Goal: Task Accomplishment & Management: Complete application form

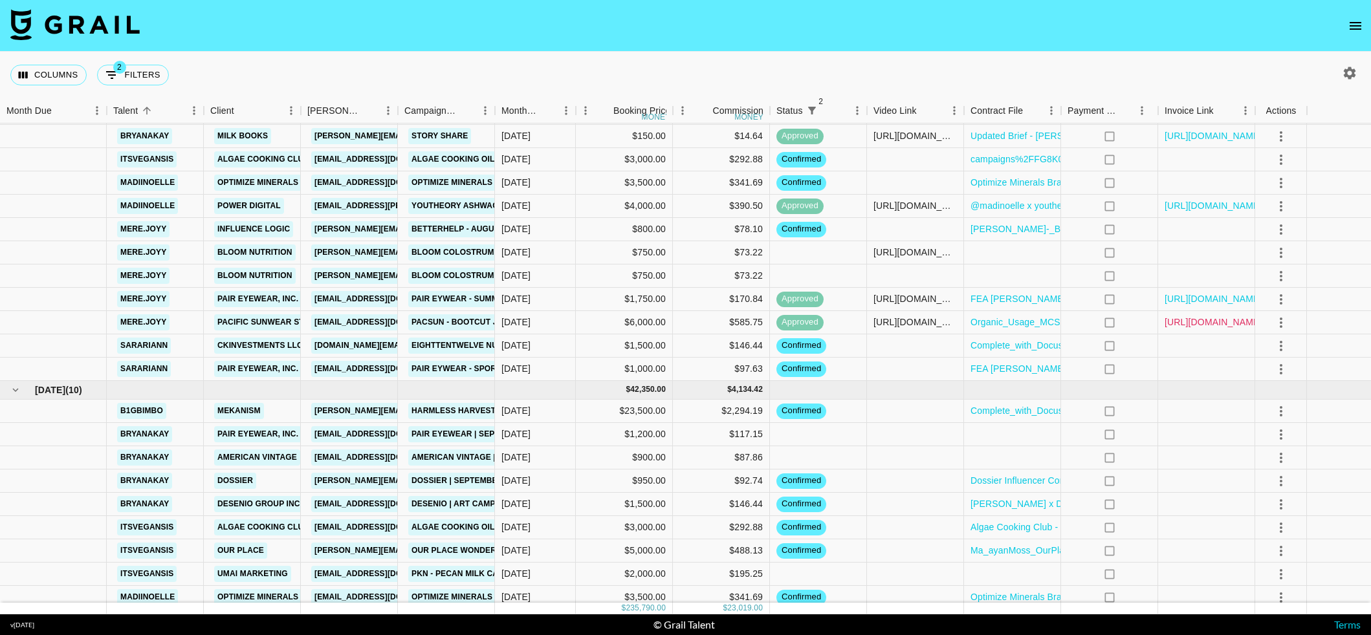
scroll to position [1394, 0]
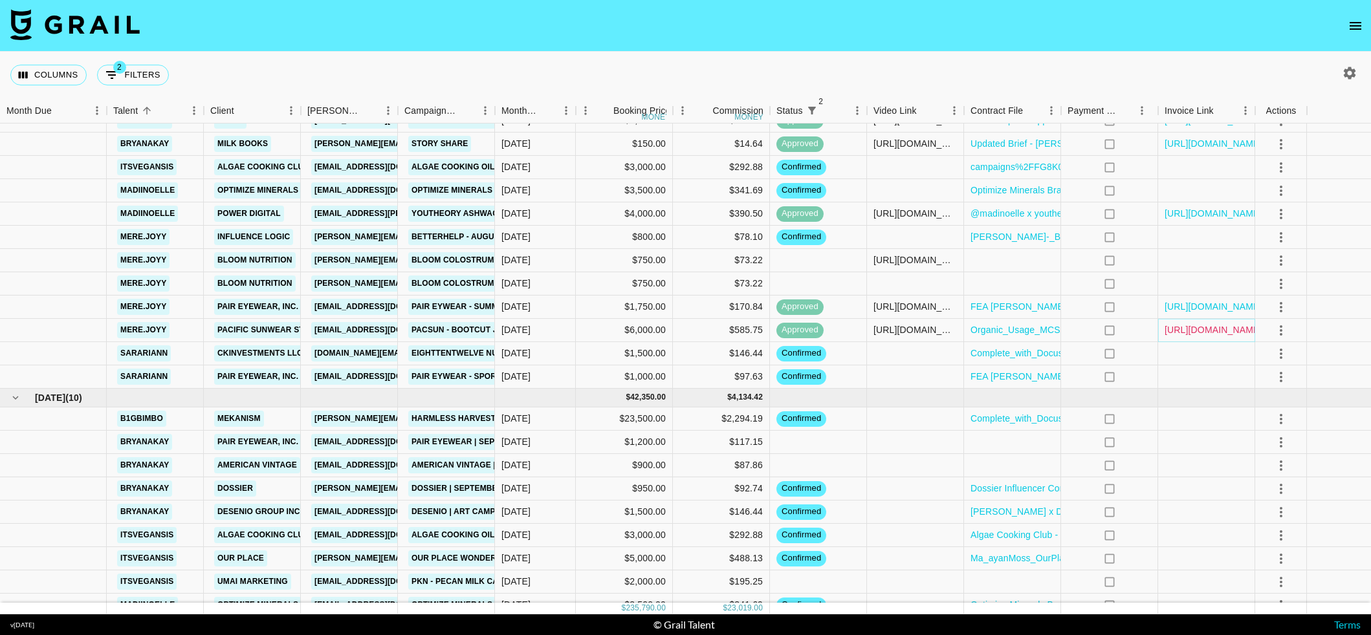
click at [1201, 327] on link "[URL][DOMAIN_NAME]" at bounding box center [1214, 329] width 98 height 13
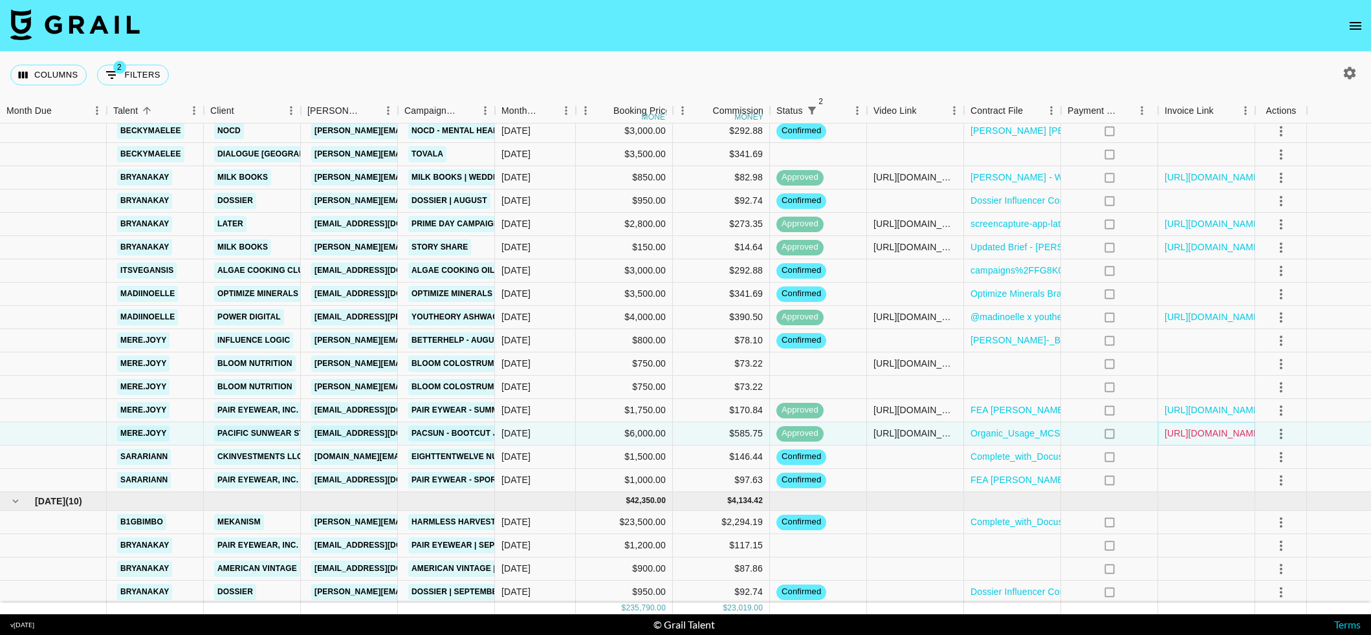
scroll to position [1289, 0]
click at [1015, 366] on div at bounding box center [1012, 365] width 97 height 23
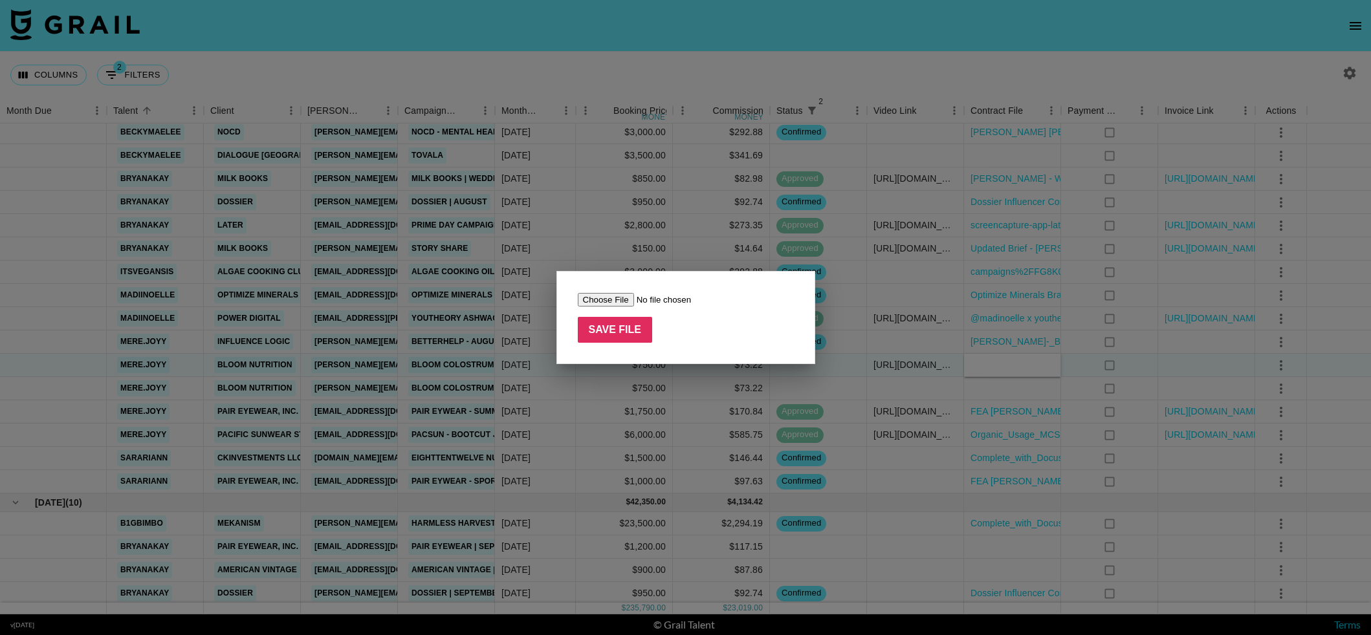
type input "C:\fakepath\Complete_with_Docusign_Meredith_Good_x_Bloom.pdf"
click at [618, 330] on input "Save File" at bounding box center [615, 330] width 75 height 26
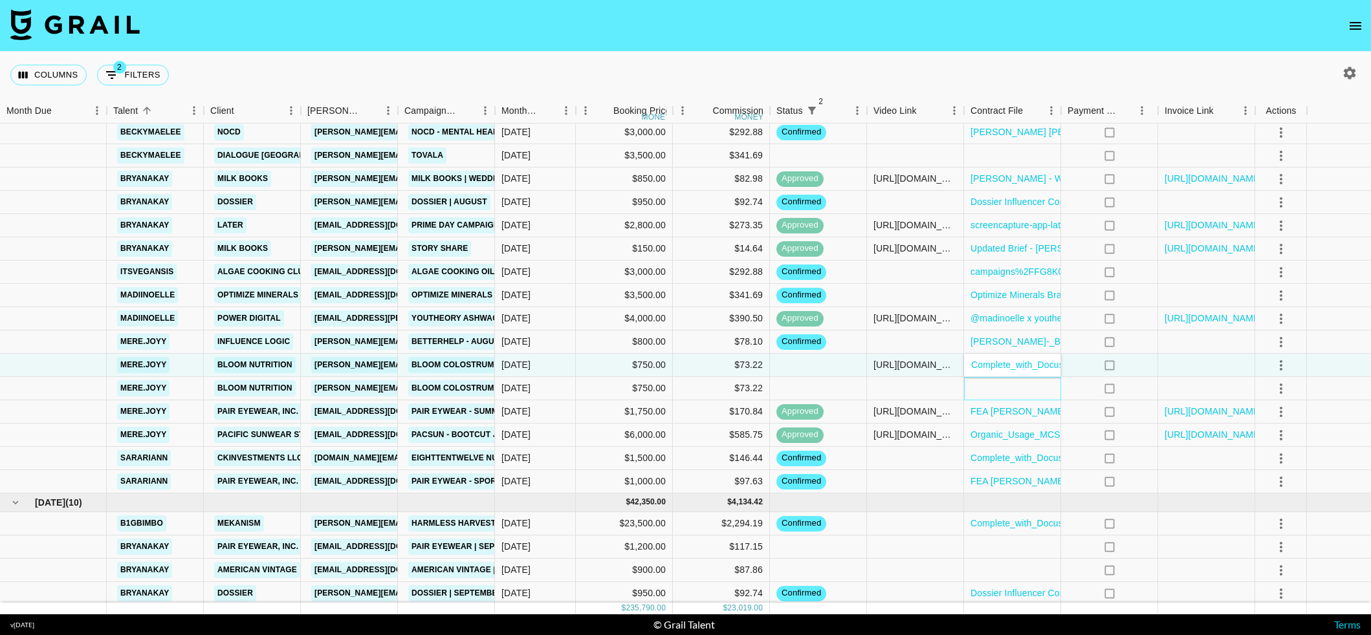
click at [1001, 392] on div at bounding box center [1012, 388] width 97 height 23
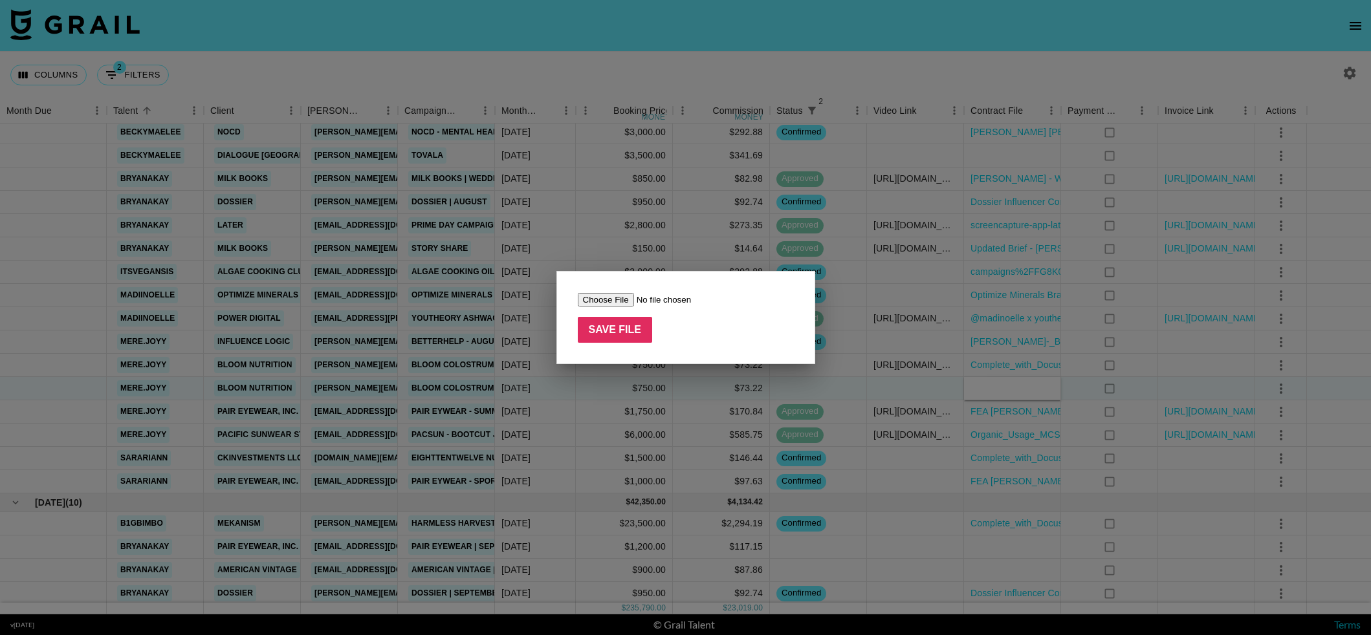
type input "C:\fakepath\Complete_with_Docusign_Meredith_Good_x_Bloom.pdf"
click at [613, 328] on input "Save File" at bounding box center [615, 330] width 75 height 26
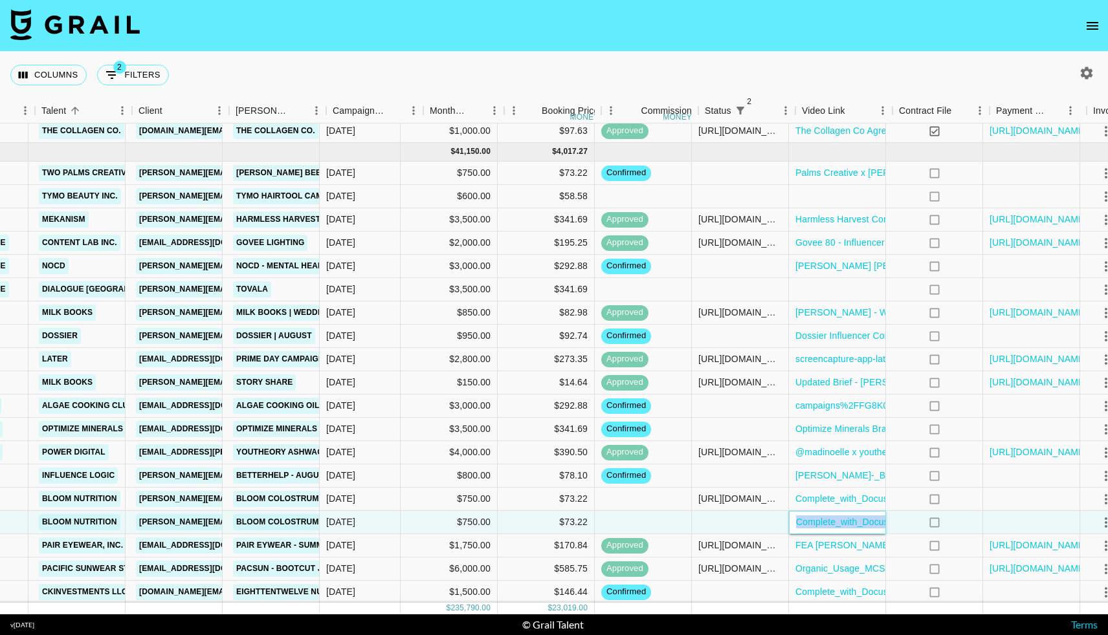
scroll to position [1155, 199]
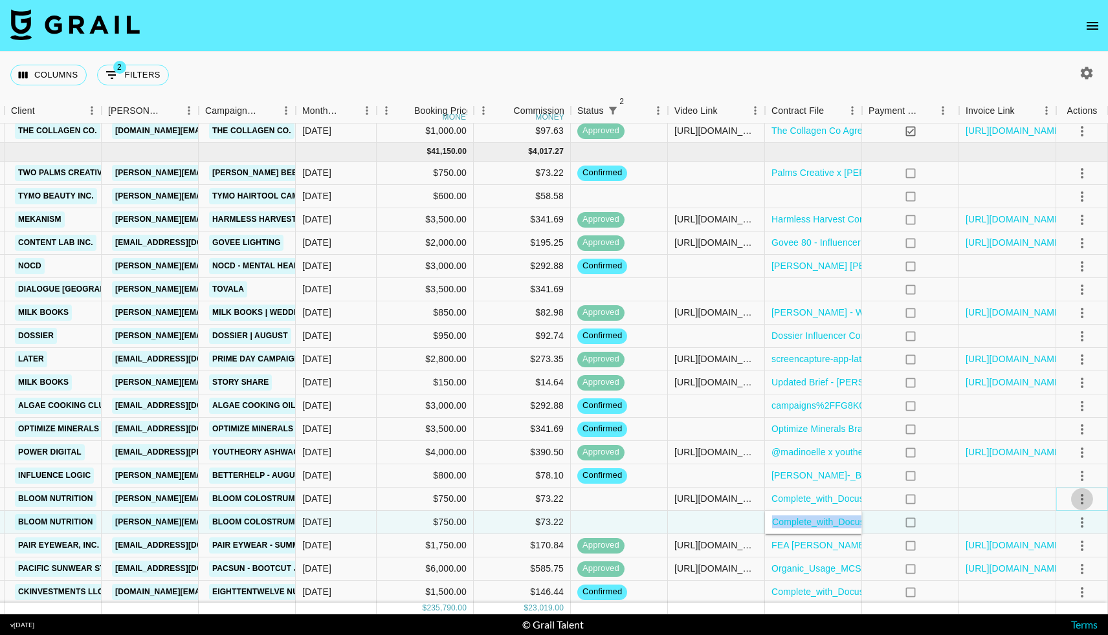
click at [1080, 501] on icon "select merge strategy" at bounding box center [1082, 500] width 16 height 16
click at [1059, 380] on li "Confirm" at bounding box center [1066, 378] width 84 height 23
click at [1040, 474] on div "Approve" at bounding box center [1053, 472] width 39 height 16
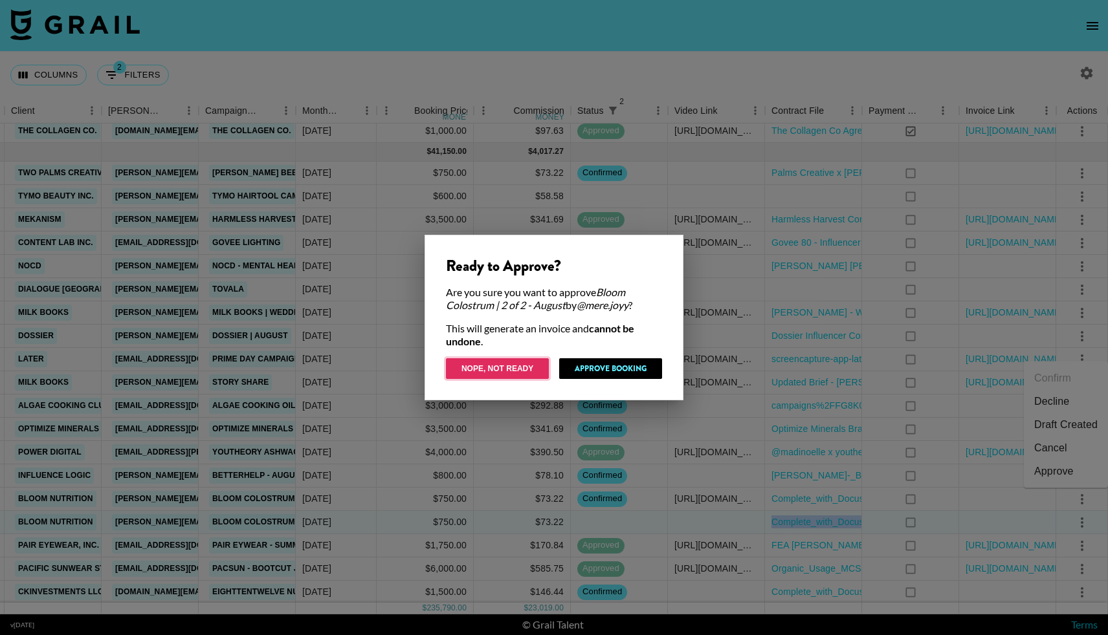
click at [516, 374] on button "Nope, Not Ready" at bounding box center [497, 368] width 103 height 21
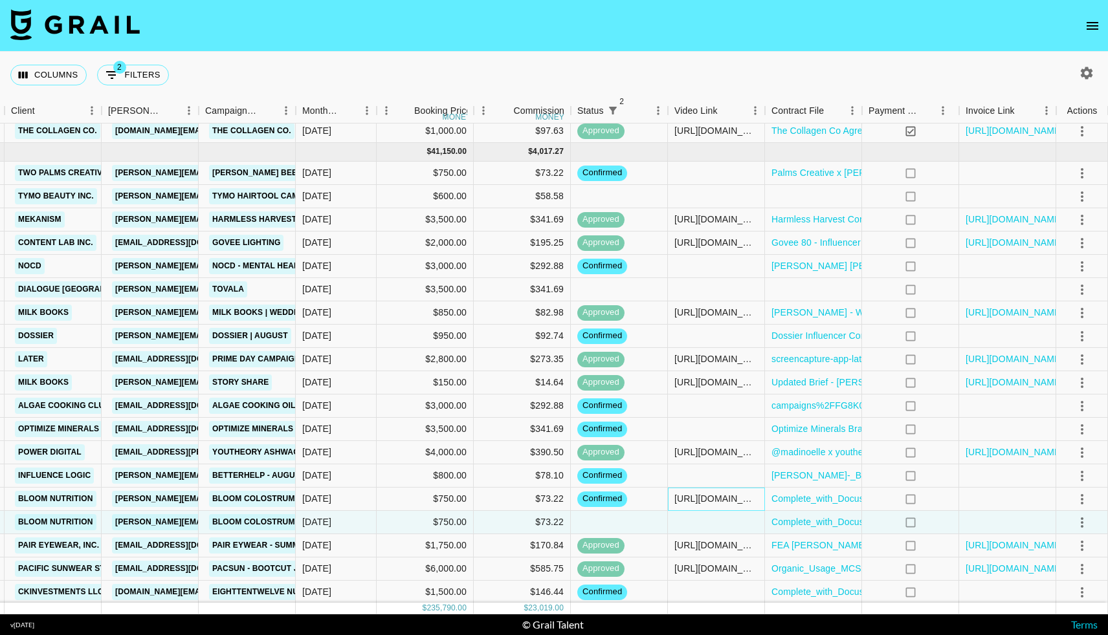
click at [707, 498] on div "[URL][DOMAIN_NAME]" at bounding box center [715, 498] width 83 height 13
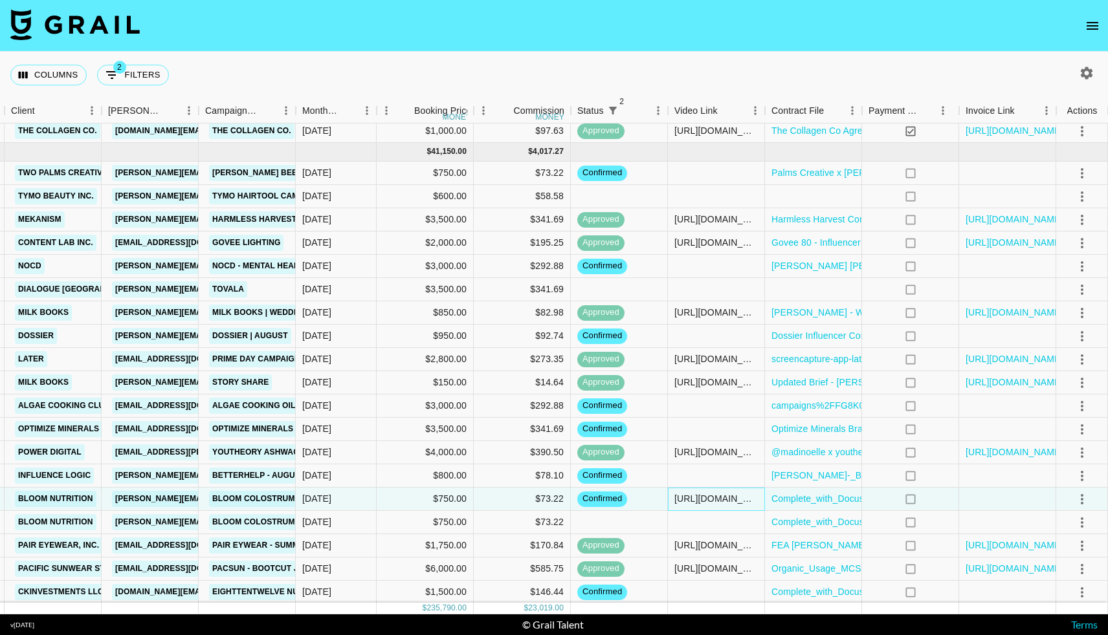
click at [673, 498] on div "[URL][DOMAIN_NAME]" at bounding box center [716, 499] width 97 height 23
click at [676, 497] on div "[URL][DOMAIN_NAME]" at bounding box center [715, 498] width 83 height 13
click at [674, 498] on input "[URL][DOMAIN_NAME]" at bounding box center [715, 499] width 95 height 10
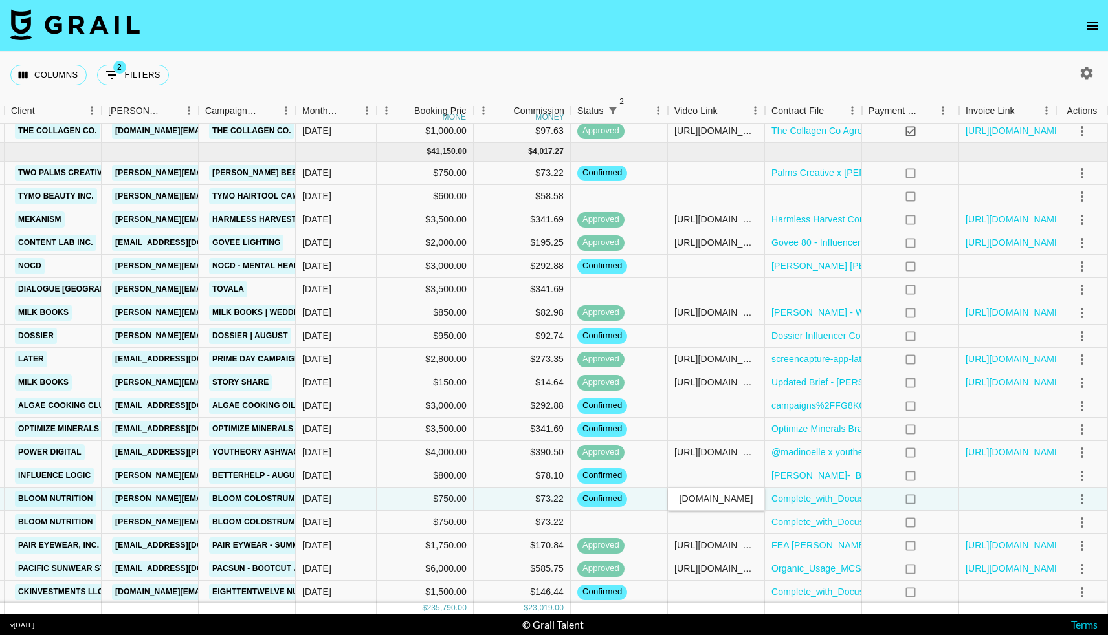
scroll to position [0, 0]
drag, startPoint x: 754, startPoint y: 500, endPoint x: 642, endPoint y: 499, distance: 112.6
click at [642, 499] on div "mere.[PERSON_NAME] Nutrition [PERSON_NAME][EMAIL_ADDRESS][DOMAIN_NAME] Bloom Co…" at bounding box center [454, 499] width 1307 height 23
click at [701, 529] on div at bounding box center [716, 522] width 97 height 23
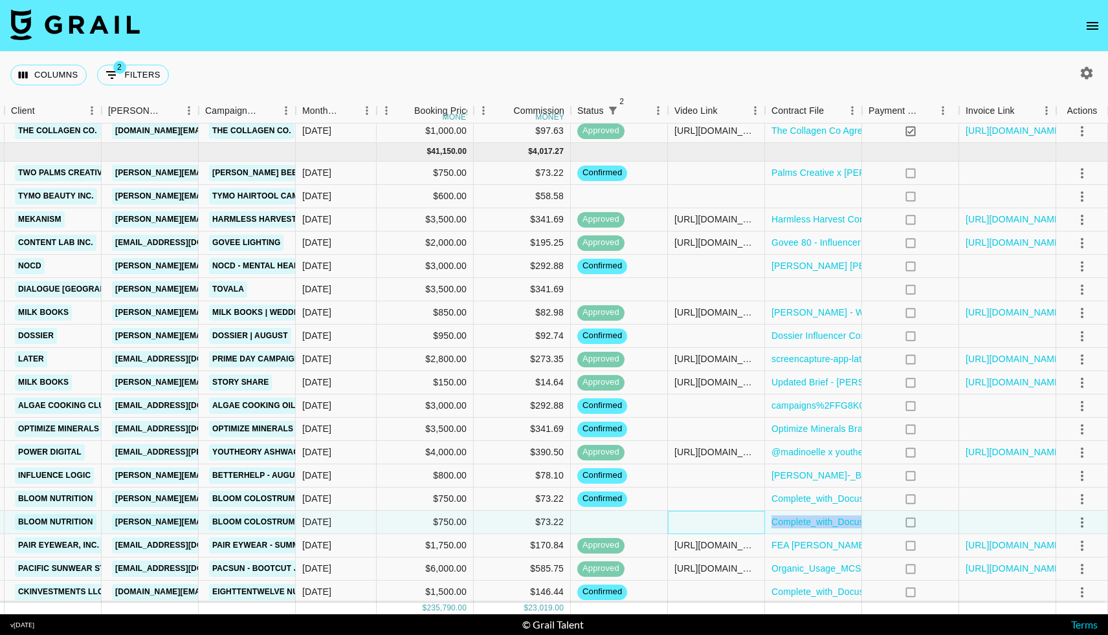
click at [701, 529] on div at bounding box center [716, 522] width 97 height 23
type input "[URL][DOMAIN_NAME]"
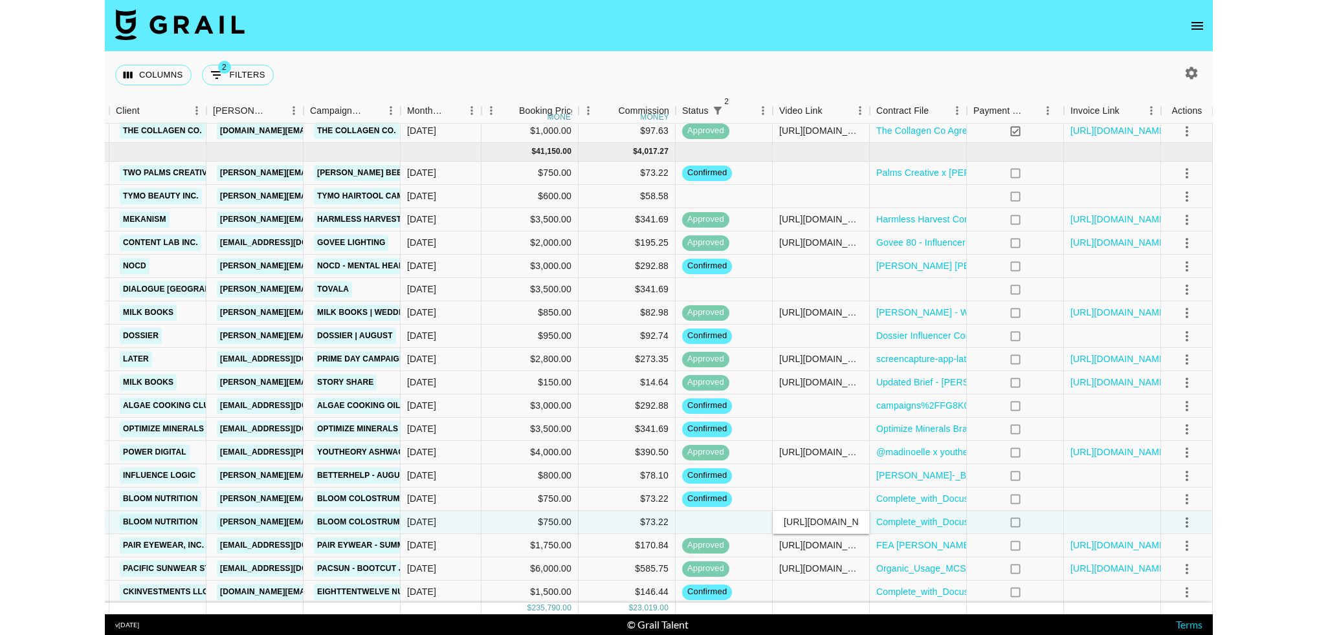
scroll to position [0, 113]
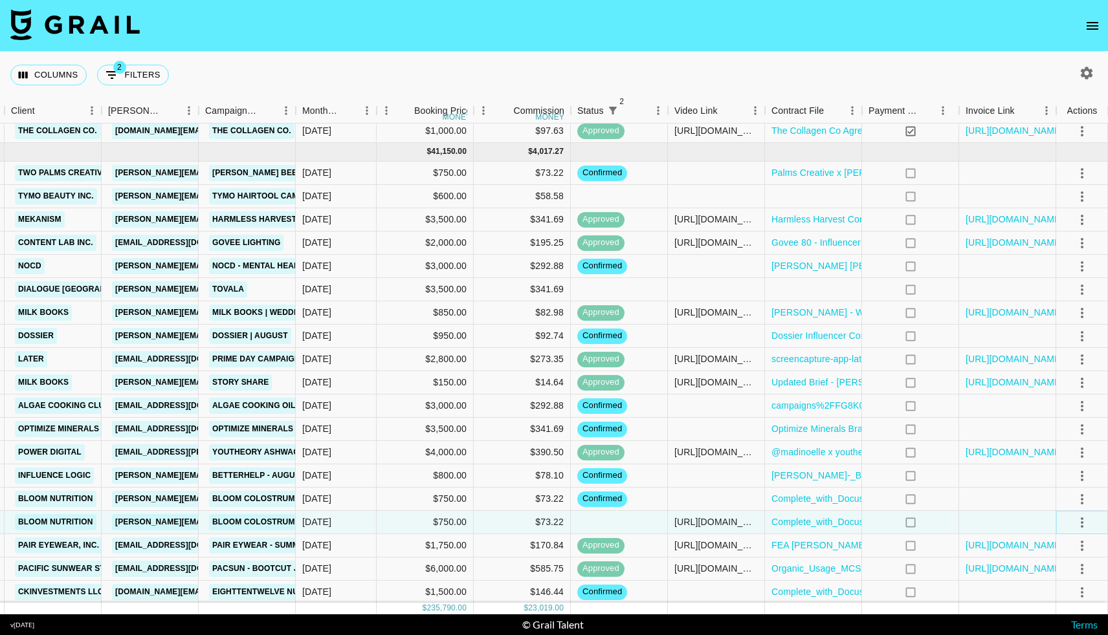
click at [1077, 524] on icon "select merge strategy" at bounding box center [1082, 523] width 16 height 16
click at [1054, 400] on li "Confirm" at bounding box center [1066, 401] width 84 height 23
click at [1069, 496] on div "Approve" at bounding box center [1053, 495] width 39 height 16
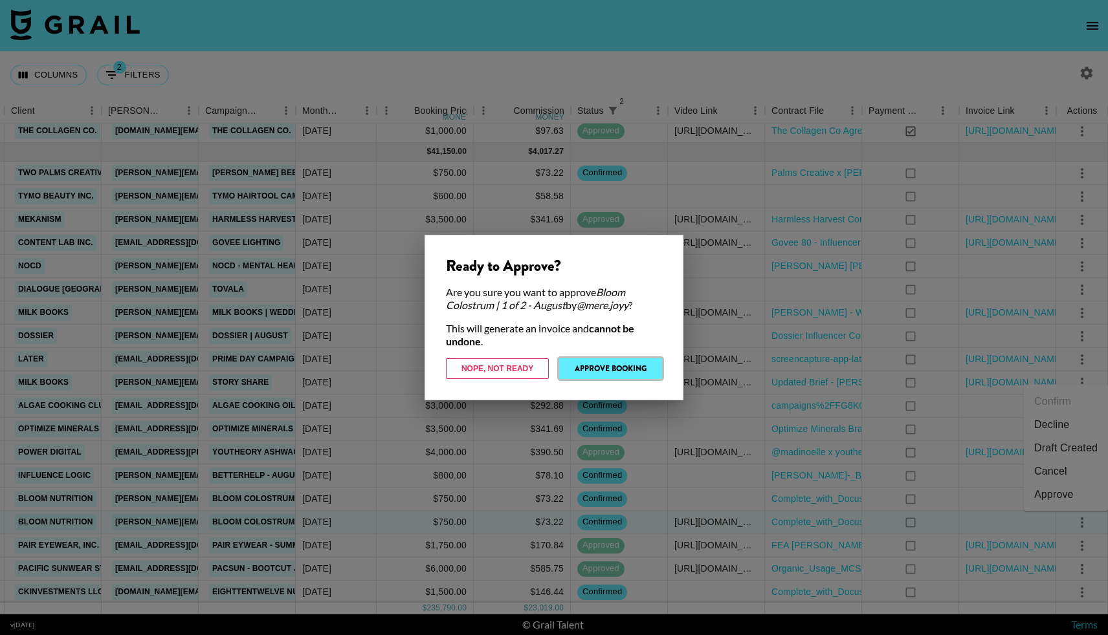
click at [610, 372] on button "Approve Booking" at bounding box center [610, 368] width 103 height 21
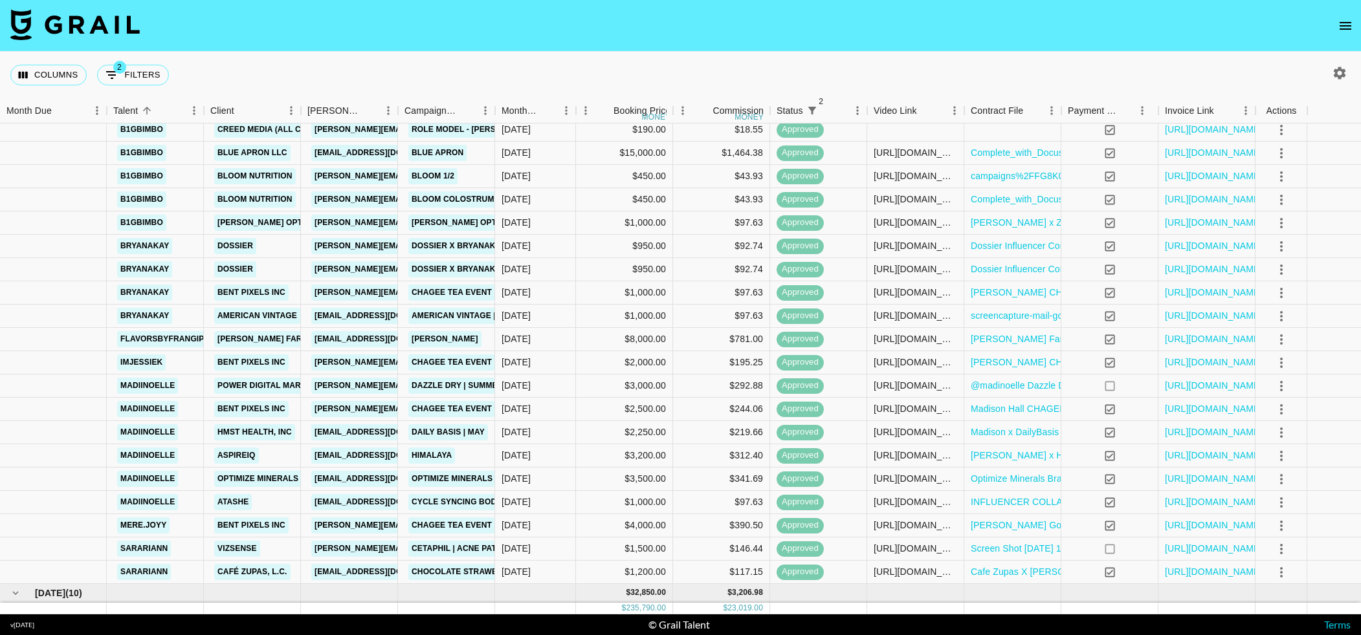
scroll to position [0, 0]
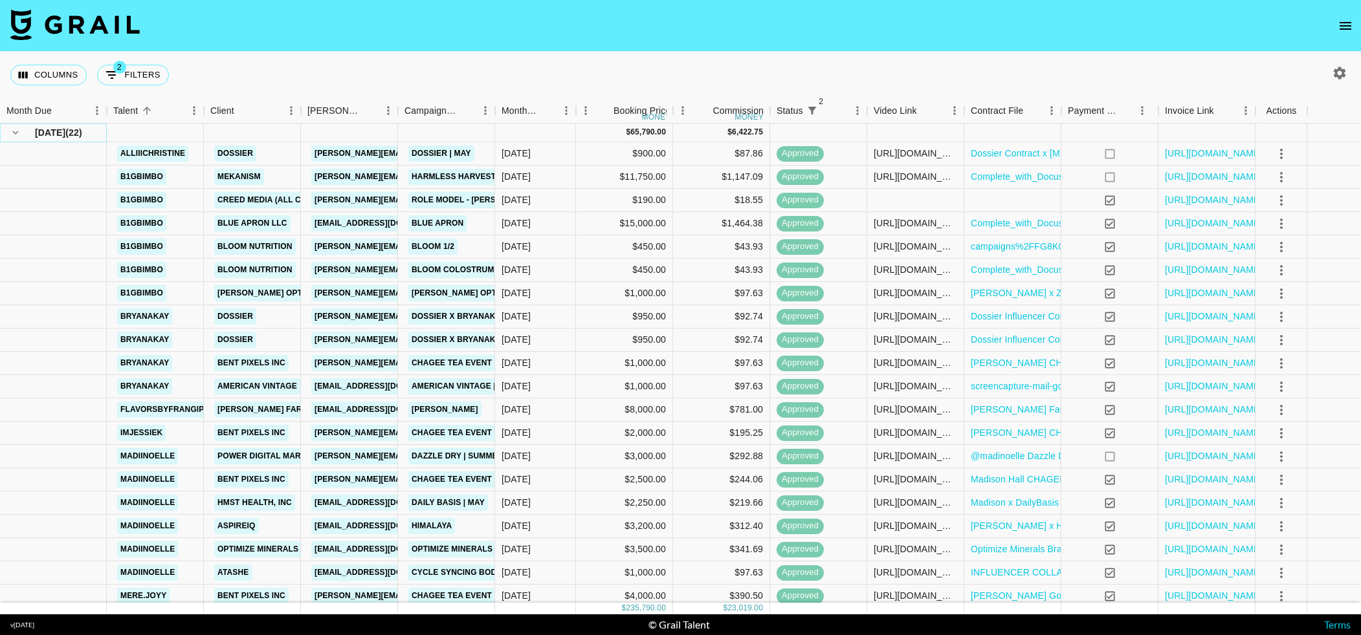
click at [10, 132] on icon "hide children" at bounding box center [16, 133] width 12 height 12
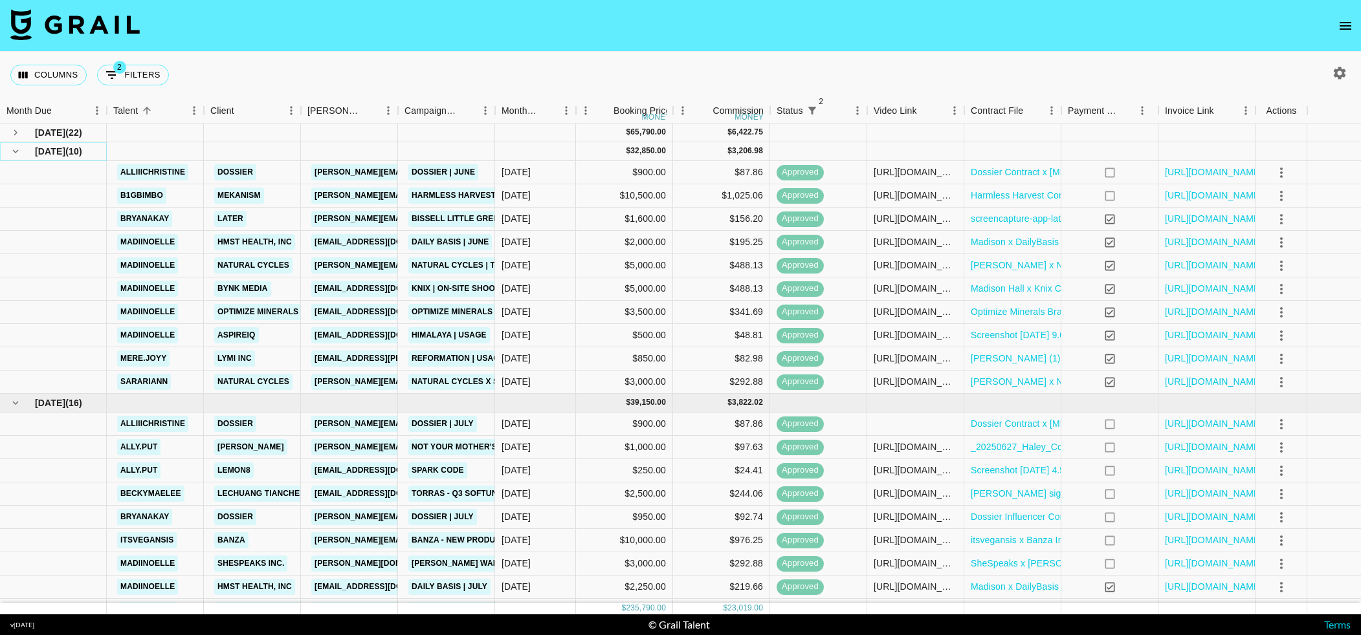
click at [14, 154] on icon "hide children" at bounding box center [16, 152] width 12 height 12
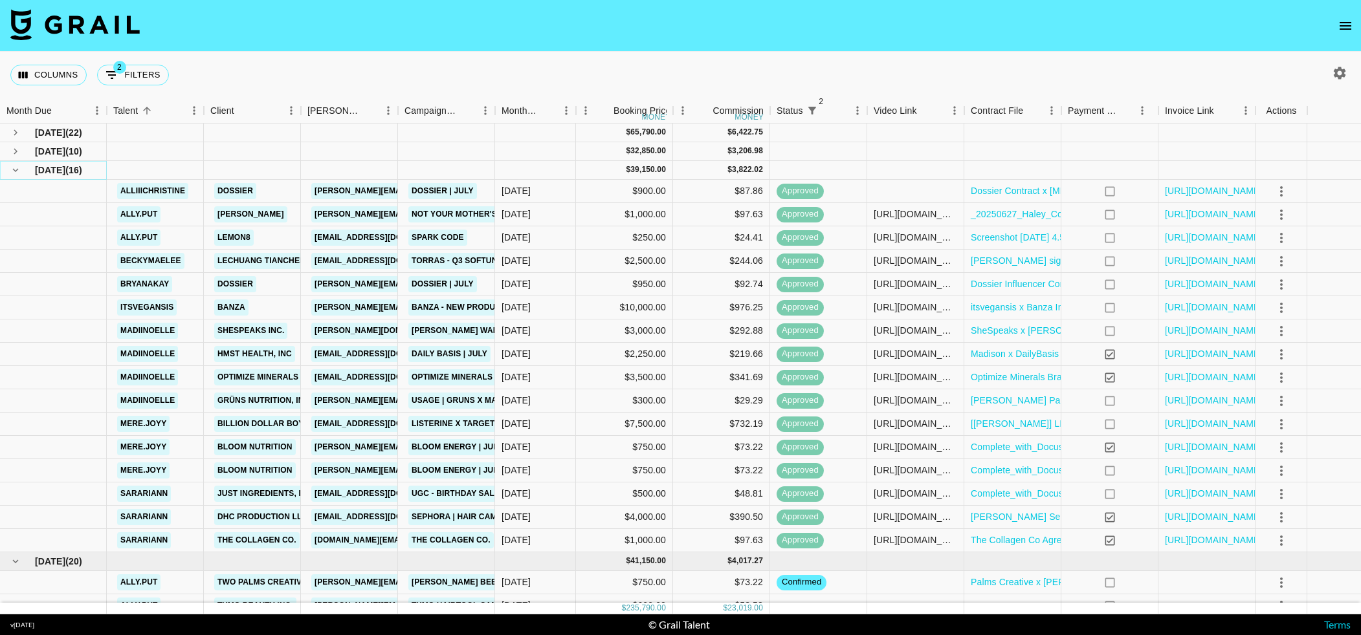
click at [11, 170] on icon "hide children" at bounding box center [16, 170] width 12 height 12
